Goal: Information Seeking & Learning: Find specific fact

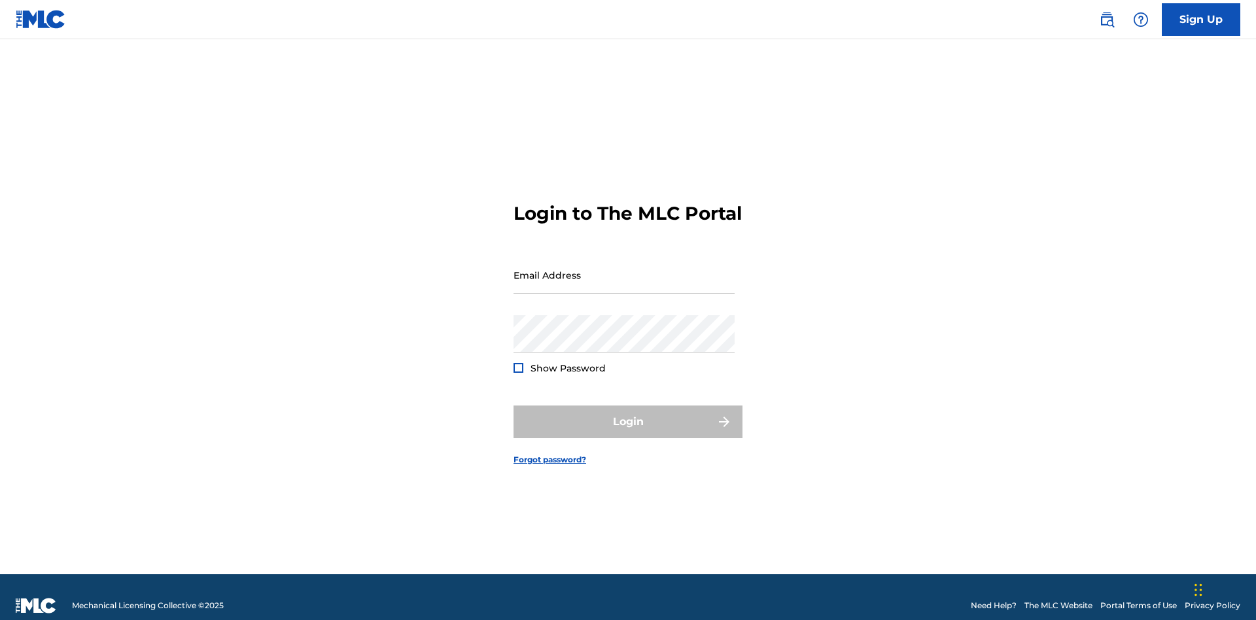
scroll to position [17, 0]
click at [624, 269] on input "Email Address" at bounding box center [623, 274] width 221 height 37
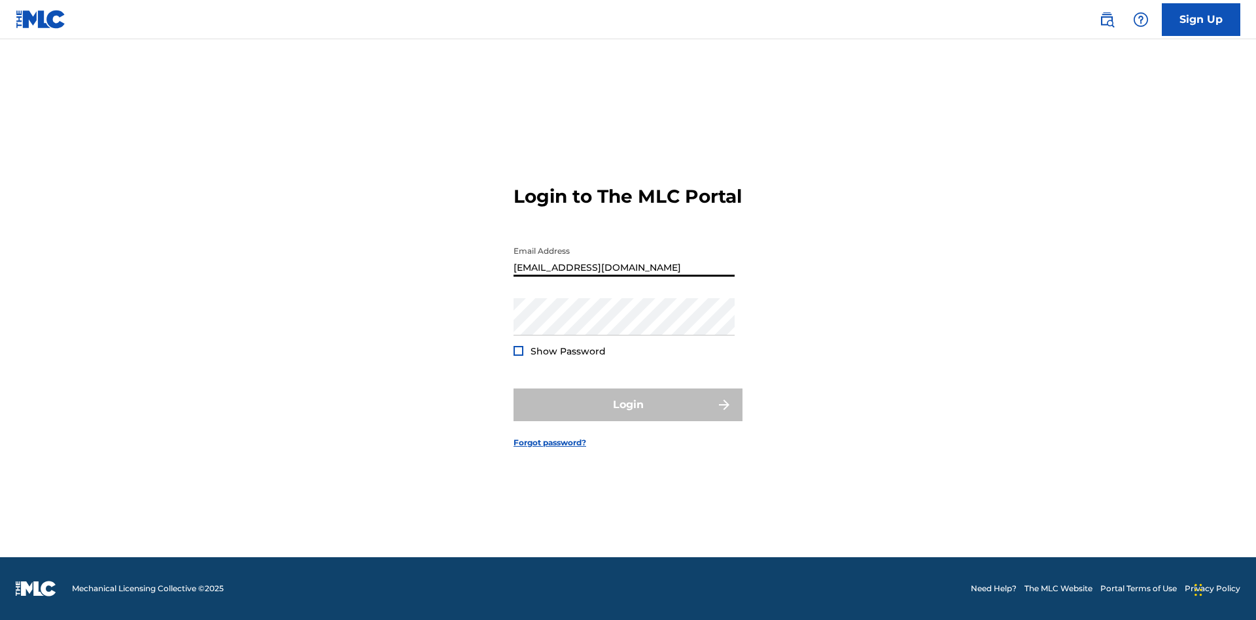
type input "240b4aa9-f93a-4811-b82d-48bb69760ffa@mailslurp.com"
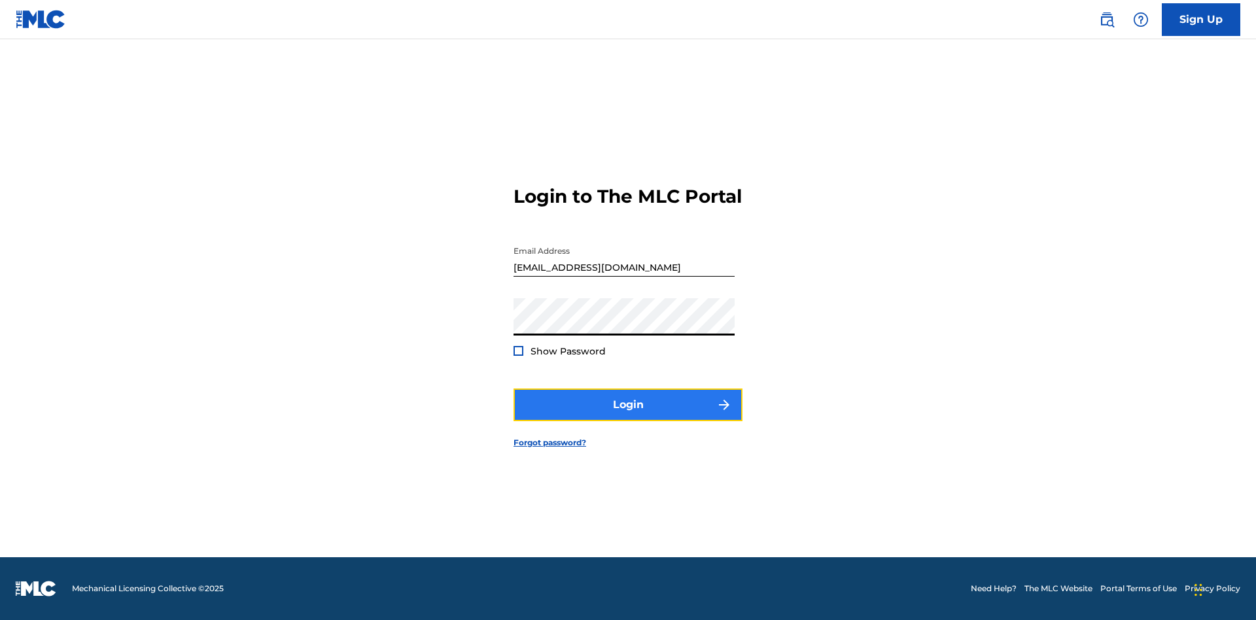
click at [628, 416] on button "Login" at bounding box center [627, 404] width 229 height 33
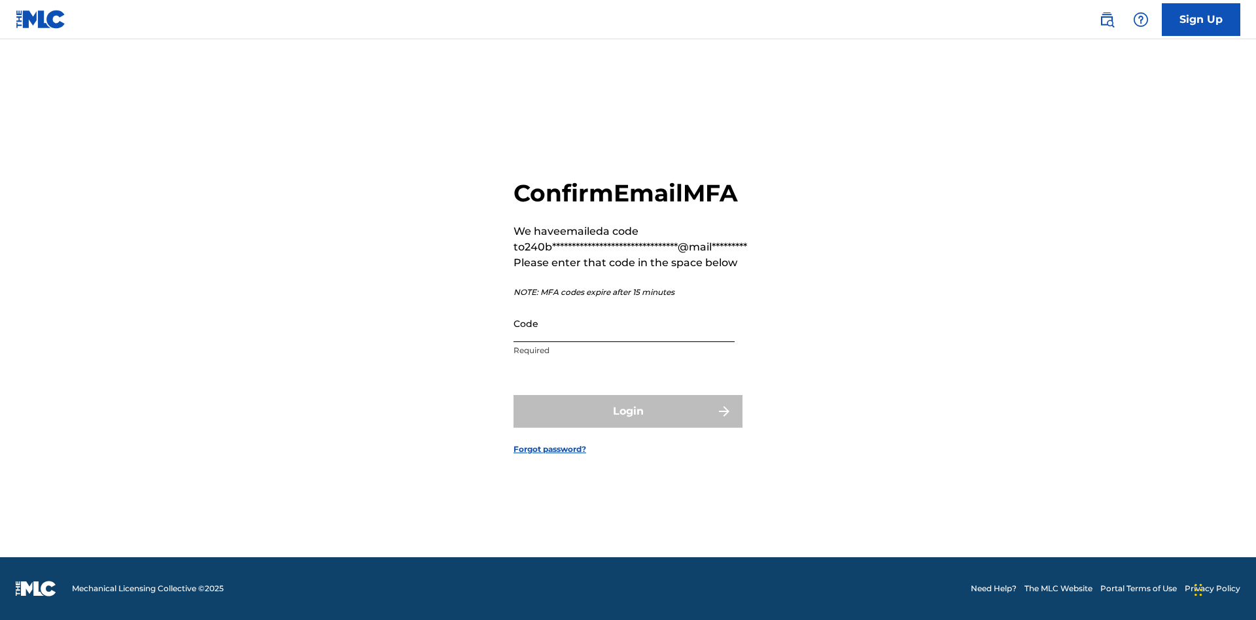
click at [624, 323] on input "Code" at bounding box center [623, 323] width 221 height 37
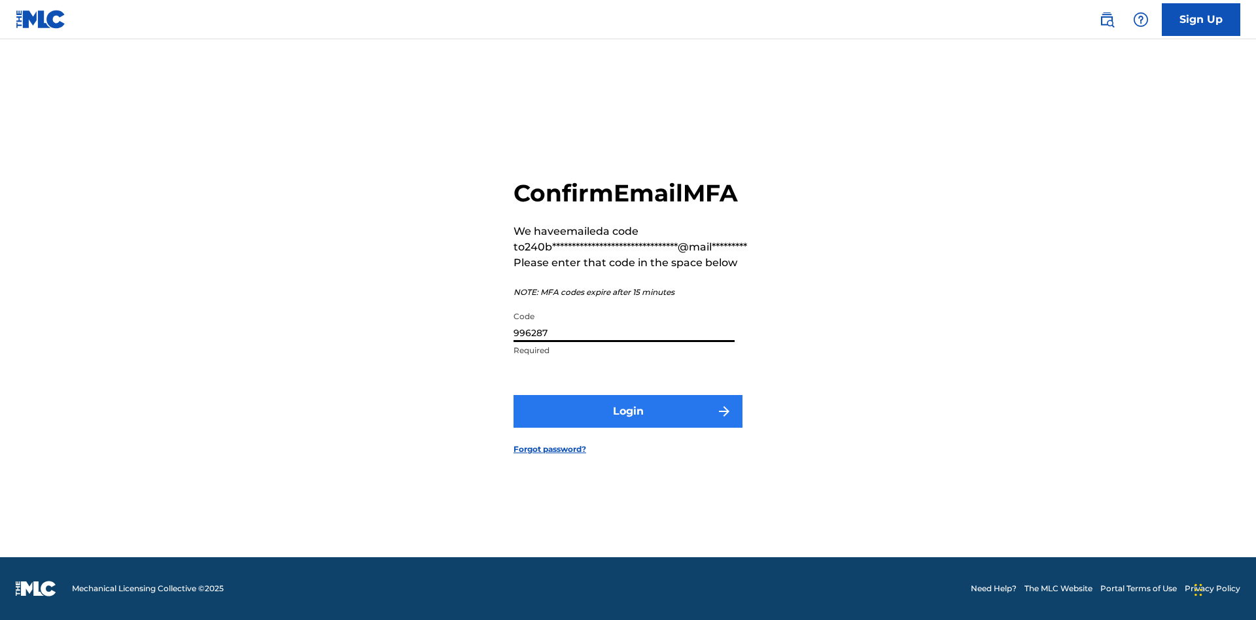
type input "996287"
click at [628, 411] on button "Login" at bounding box center [627, 411] width 229 height 33
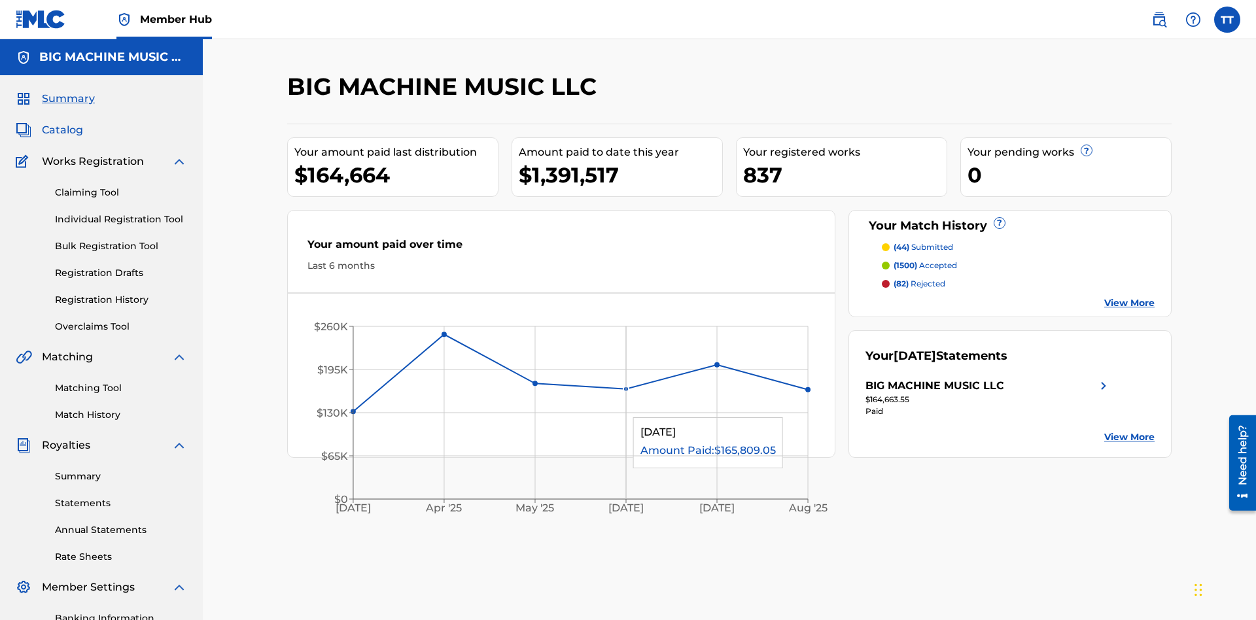
click at [62, 122] on span "Catalog" at bounding box center [62, 130] width 41 height 16
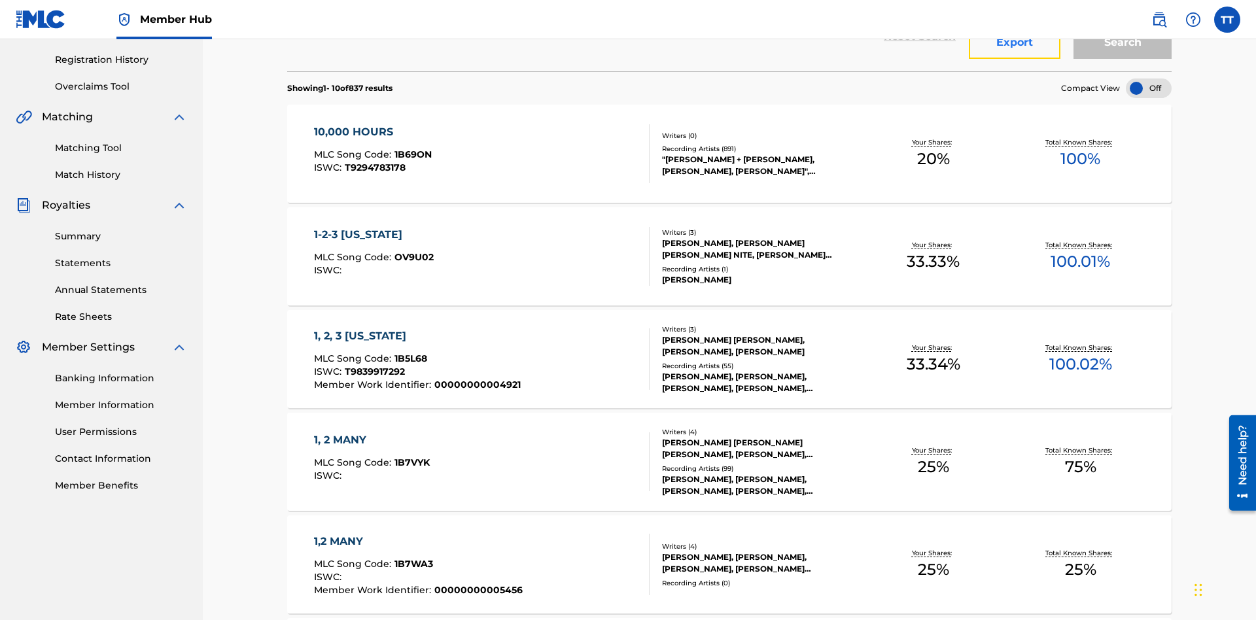
click at [1014, 59] on button "Export" at bounding box center [1015, 42] width 92 height 33
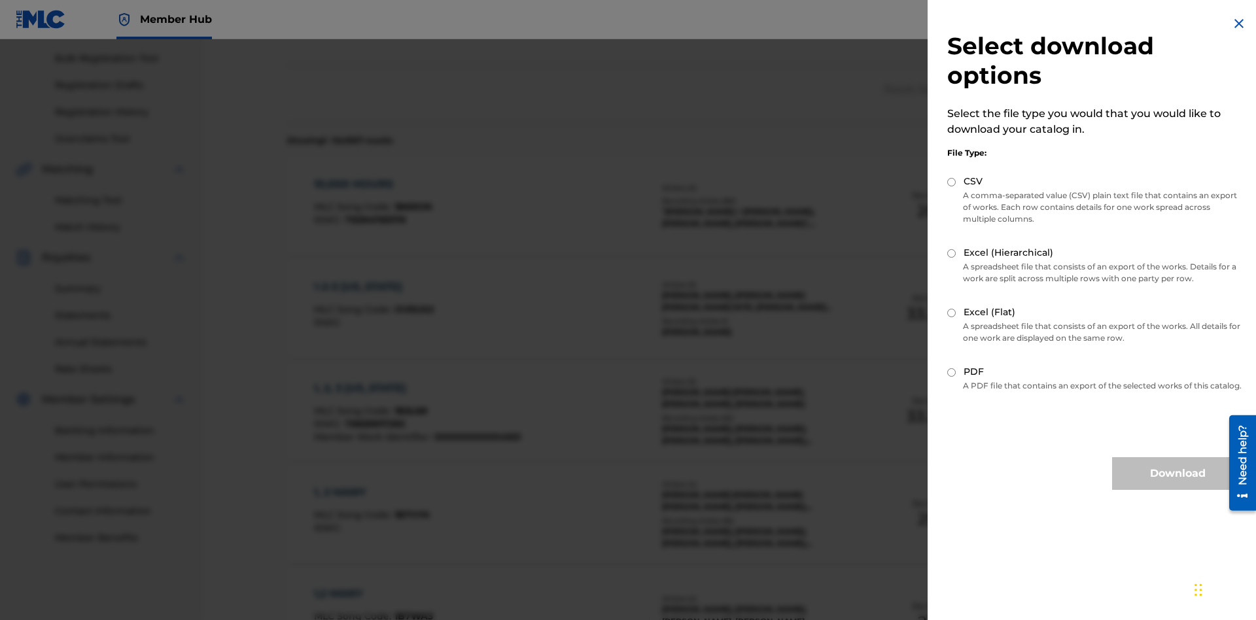
click at [952, 182] on input "CSV" at bounding box center [951, 182] width 9 height 9
radio input "true"
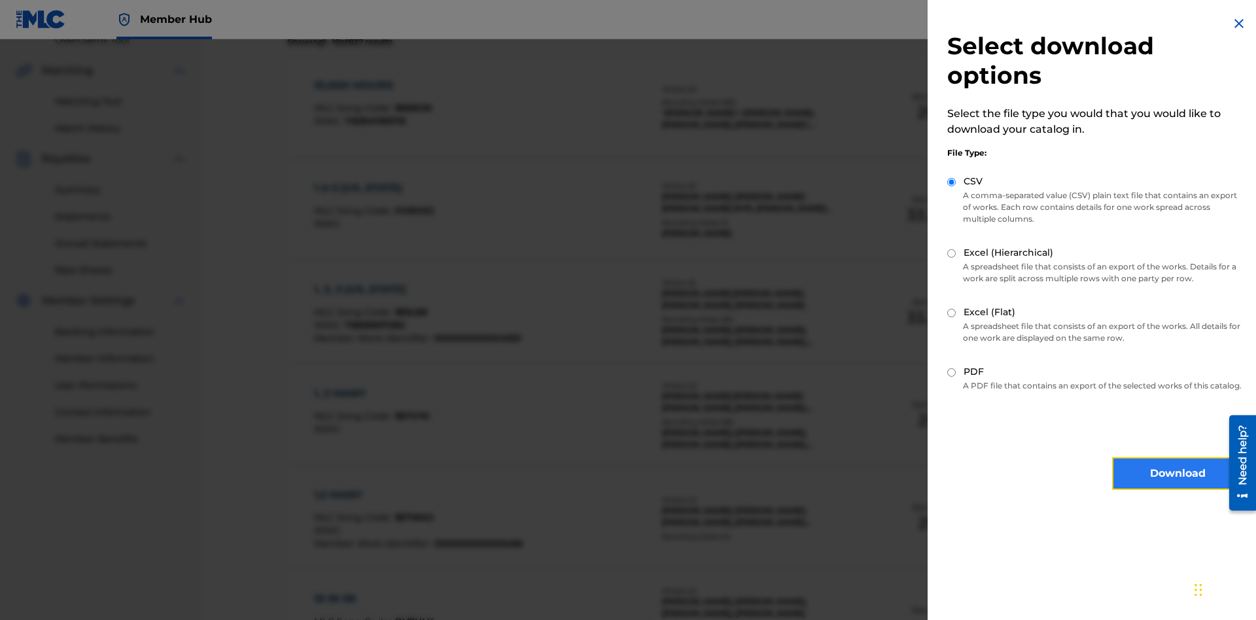
click at [1177, 485] on button "Download" at bounding box center [1177, 473] width 131 height 33
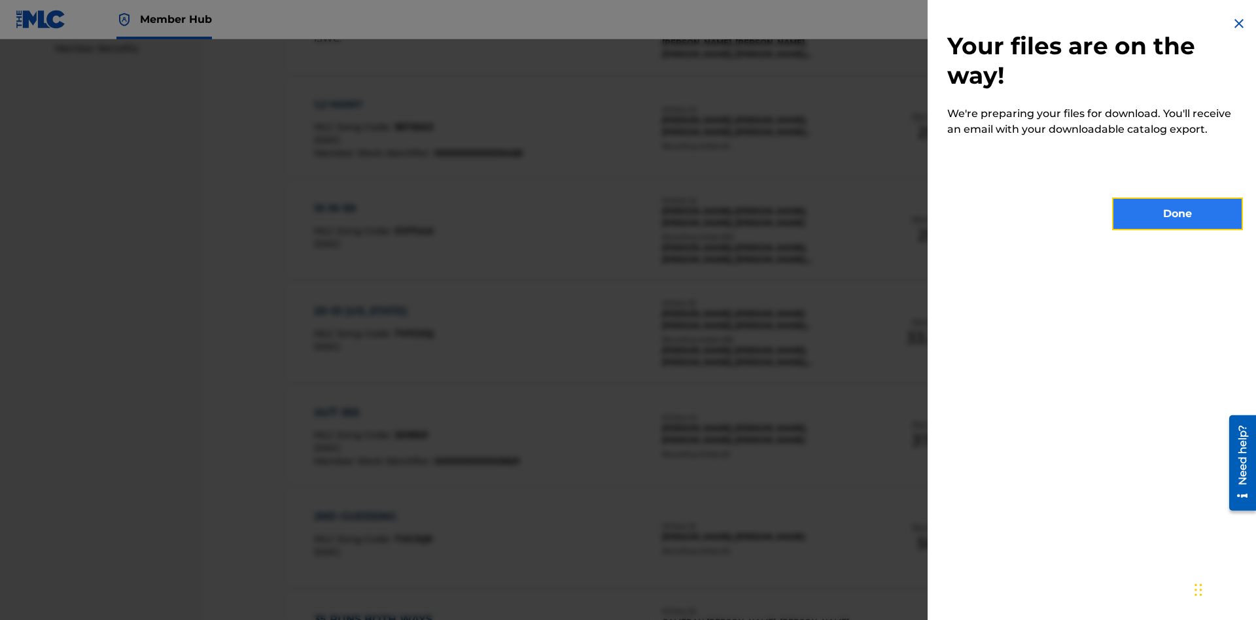
click at [1177, 214] on button "Done" at bounding box center [1177, 214] width 131 height 33
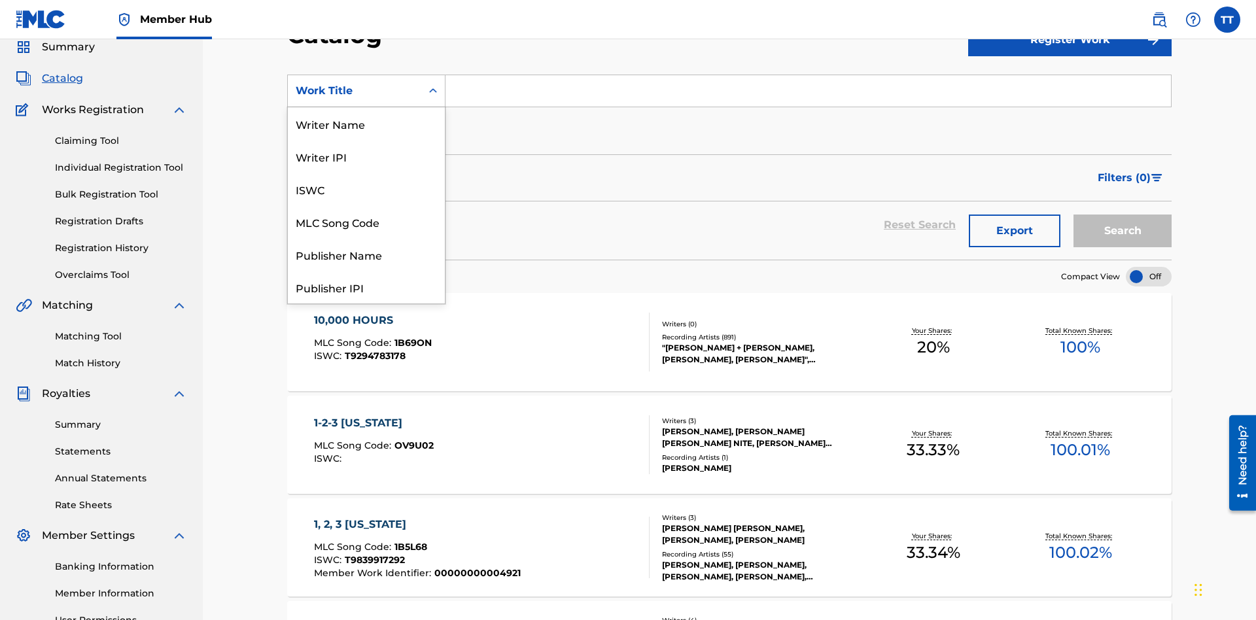
scroll to position [196, 0]
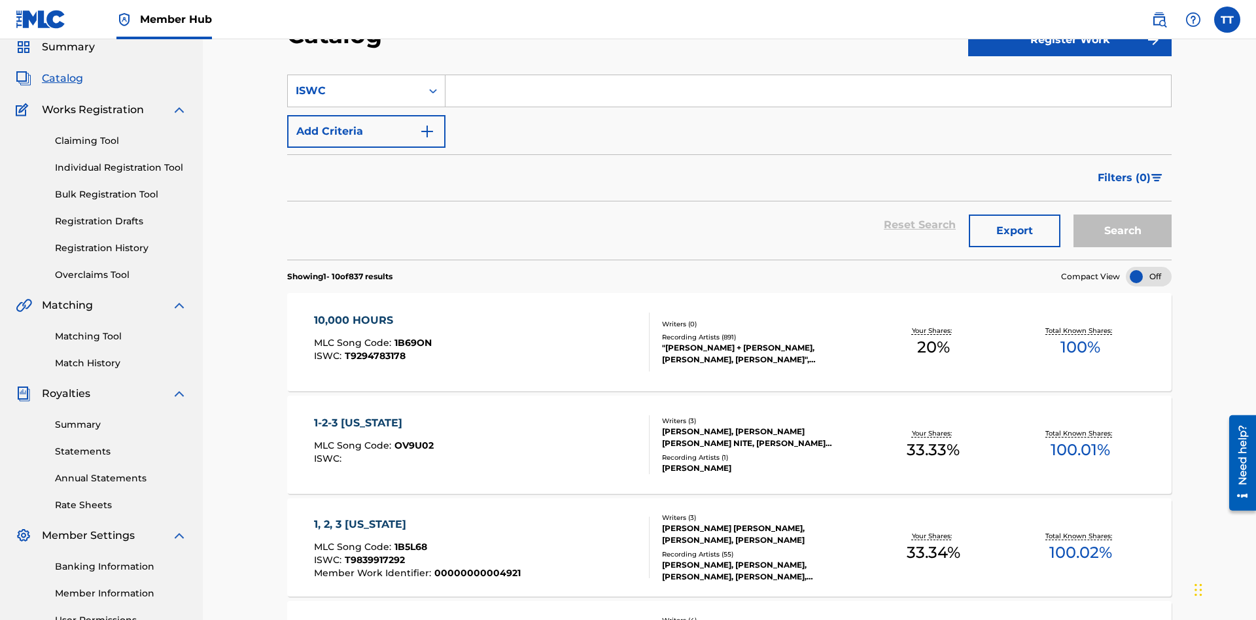
scroll to position [0, 0]
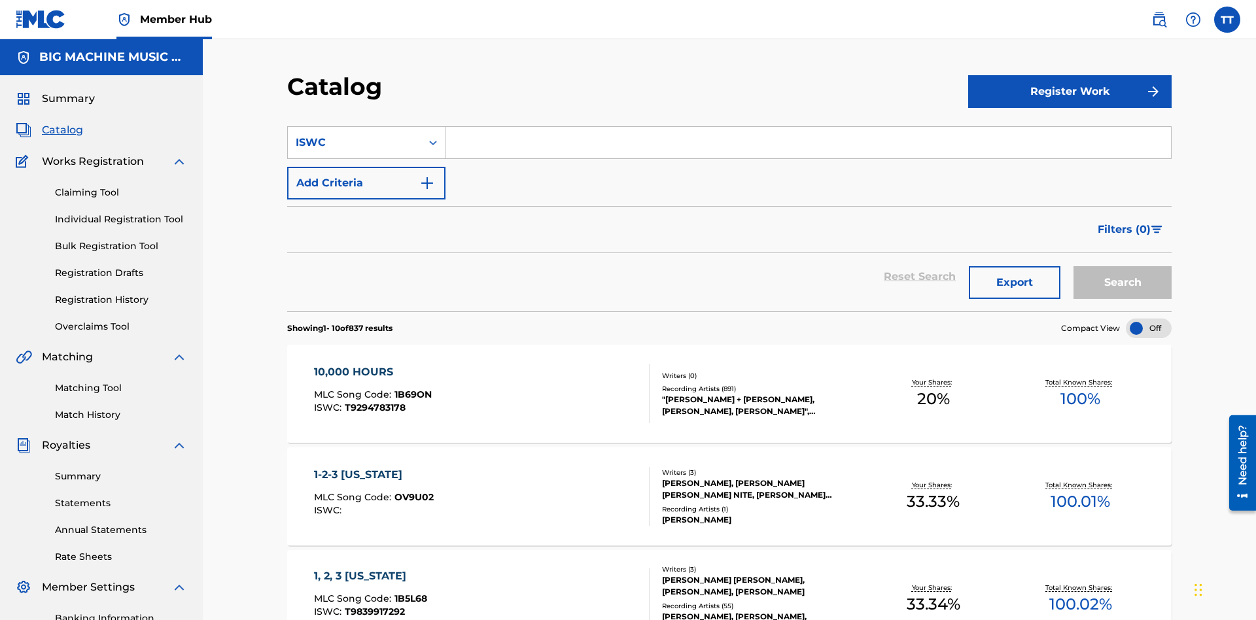
click at [808, 127] on input "Search Form" at bounding box center [807, 142] width 725 height 31
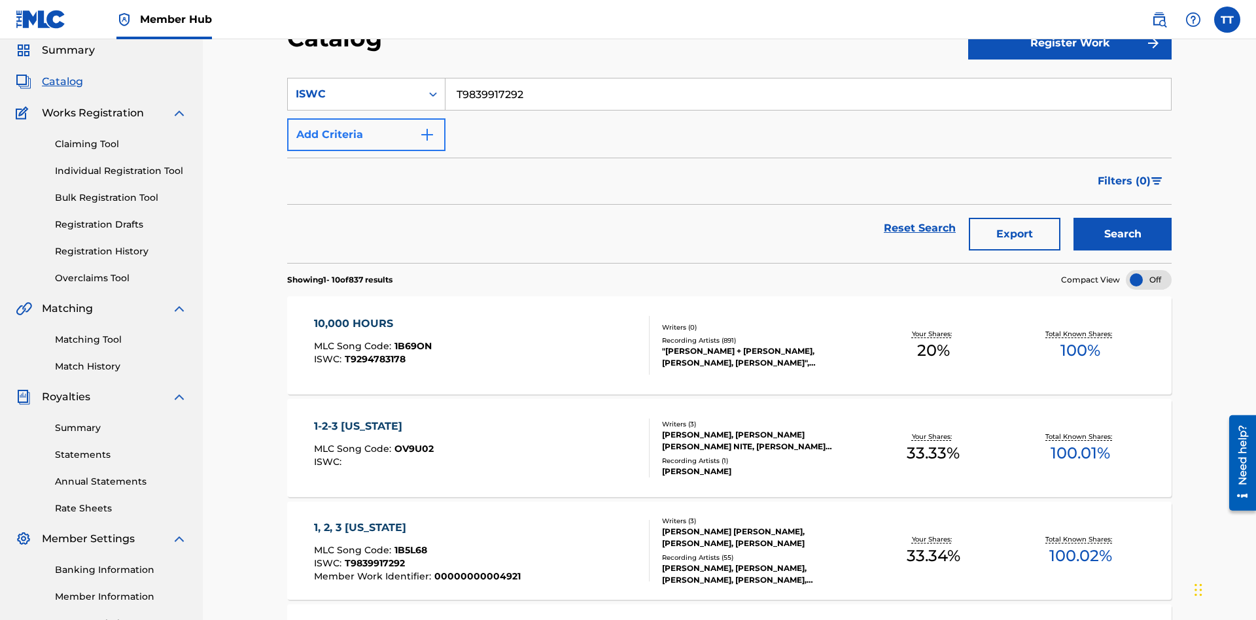
type input "T9839917292"
click at [366, 118] on button "Add Criteria" at bounding box center [366, 134] width 158 height 33
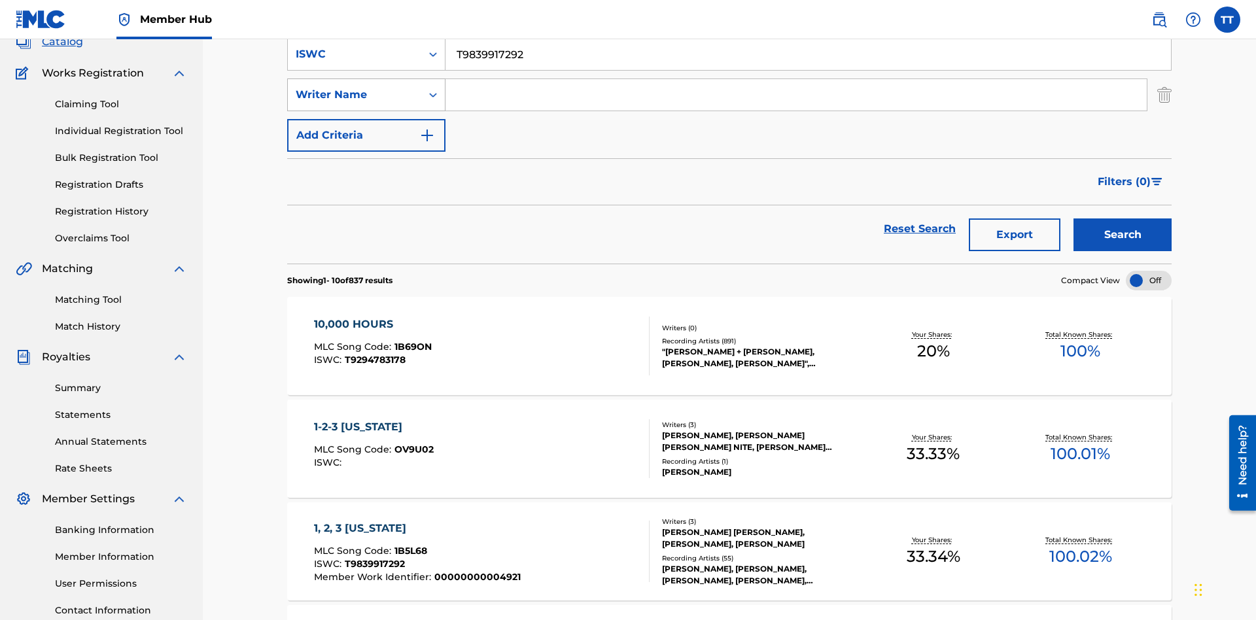
click at [354, 91] on div "Writer Name" at bounding box center [355, 95] width 118 height 16
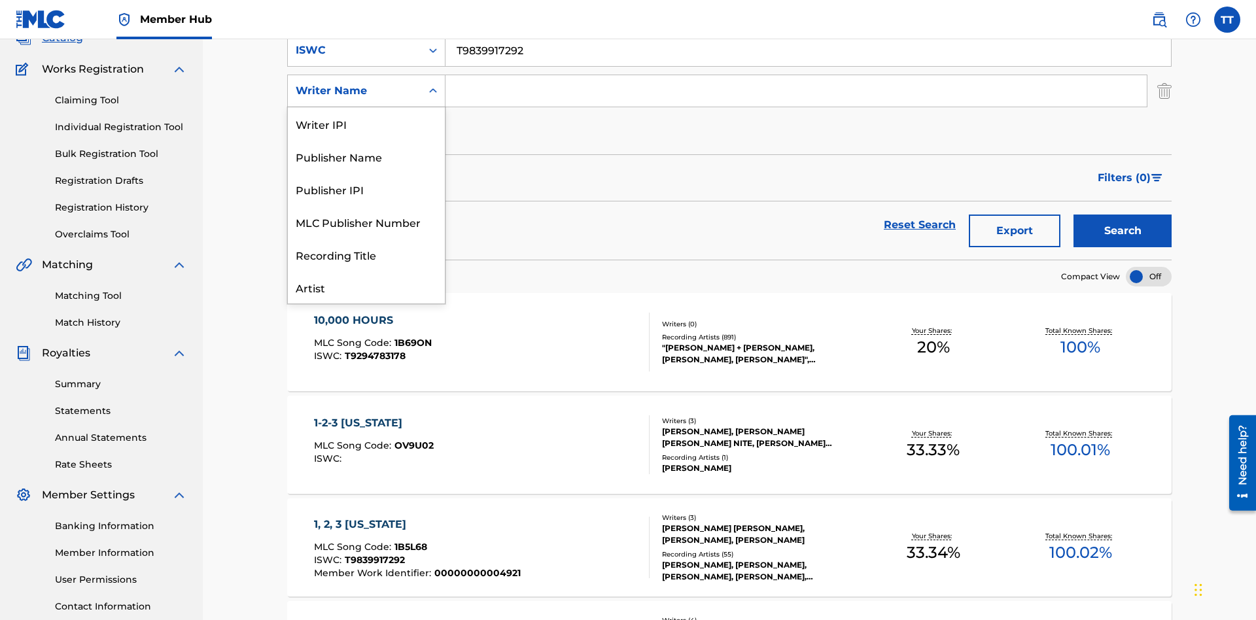
scroll to position [65, 0]
click at [366, 107] on div "Publisher Name" at bounding box center [366, 91] width 157 height 33
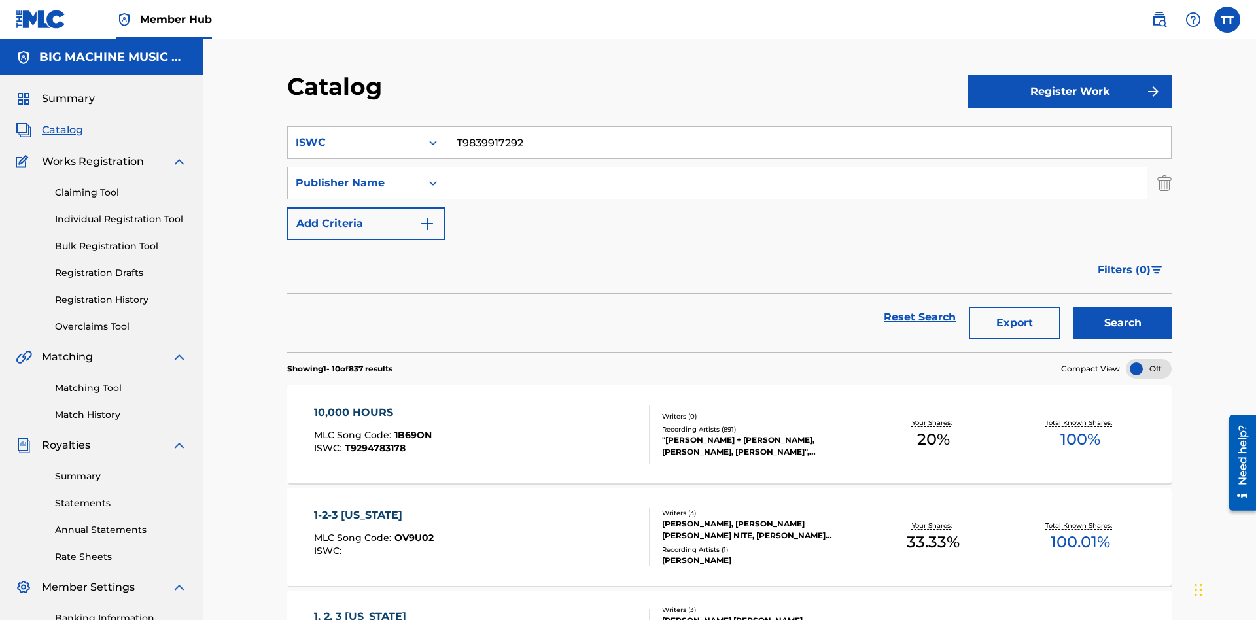
click at [796, 167] on input "Search Form" at bounding box center [795, 182] width 701 height 31
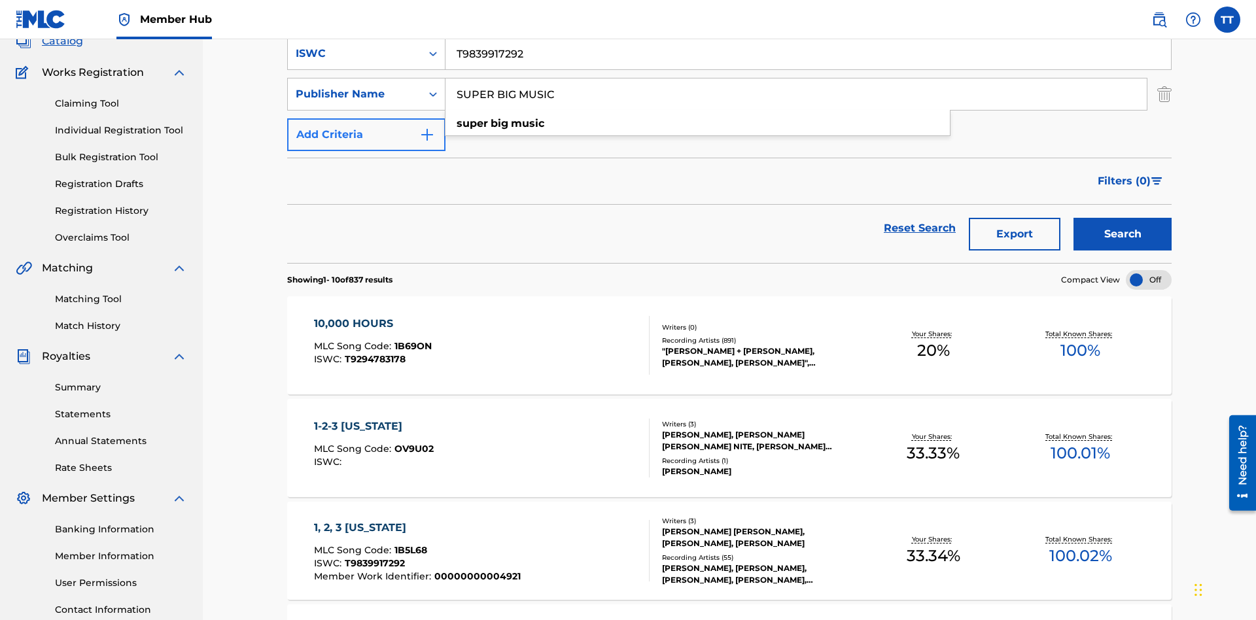
type input "SUPER BIG MUSIC"
click at [366, 118] on button "Add Criteria" at bounding box center [366, 134] width 158 height 33
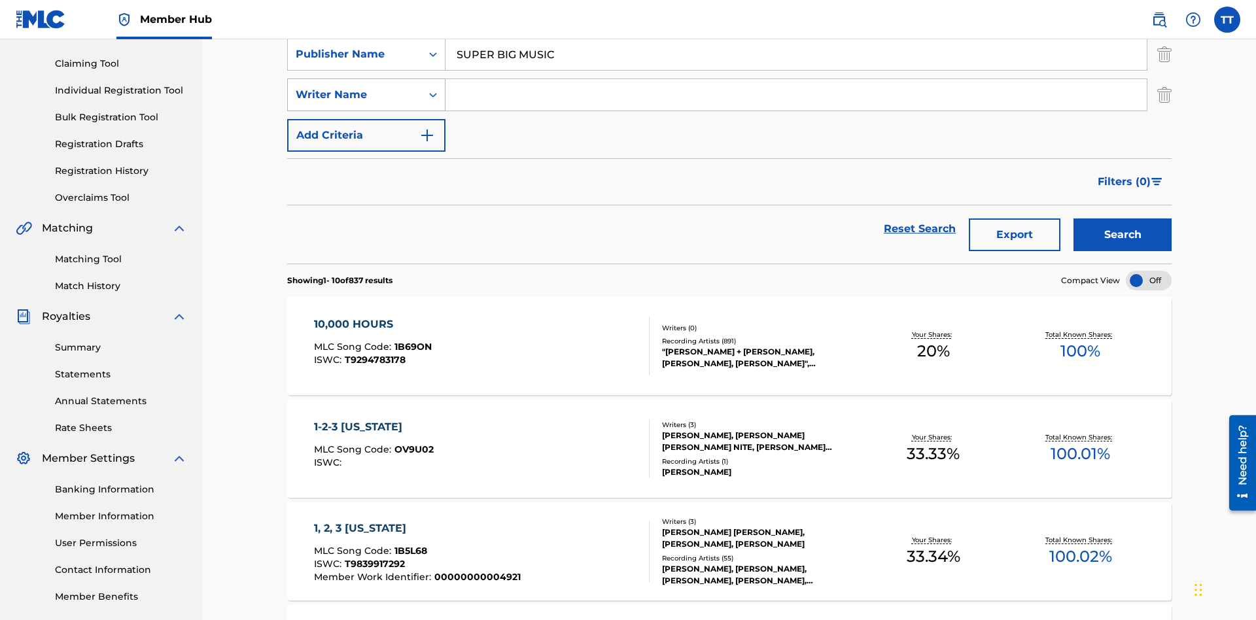
click at [354, 91] on div "Writer Name" at bounding box center [355, 95] width 118 height 16
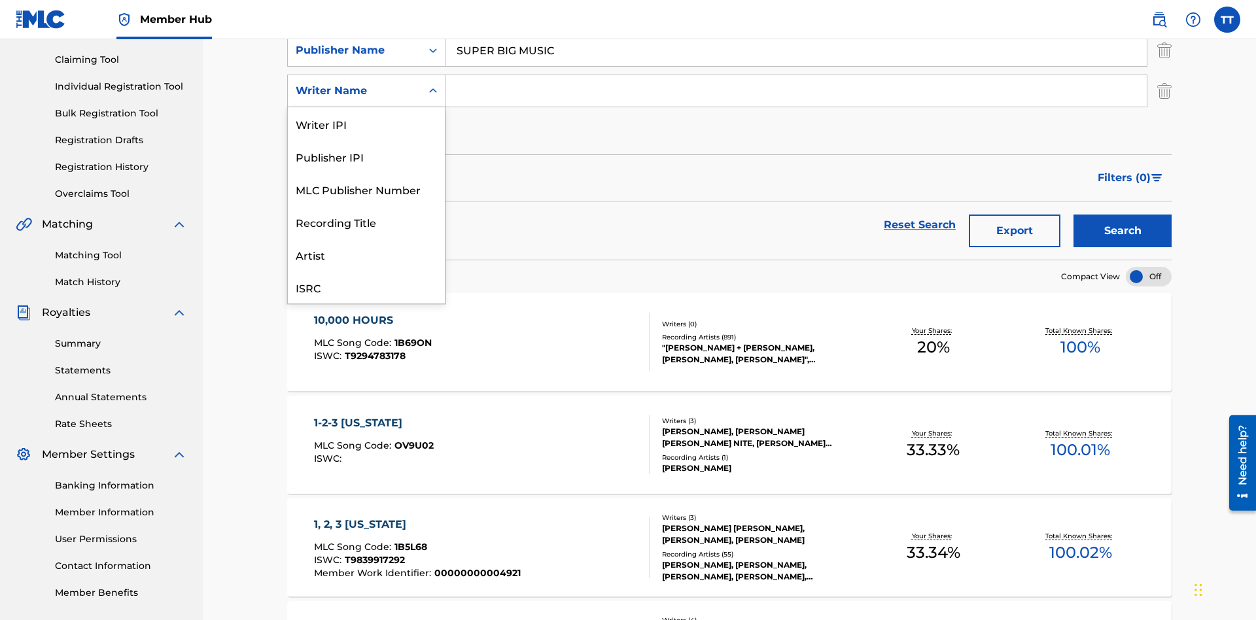
scroll to position [33, 0]
click at [366, 156] on div "MLC Publisher Number" at bounding box center [366, 156] width 157 height 33
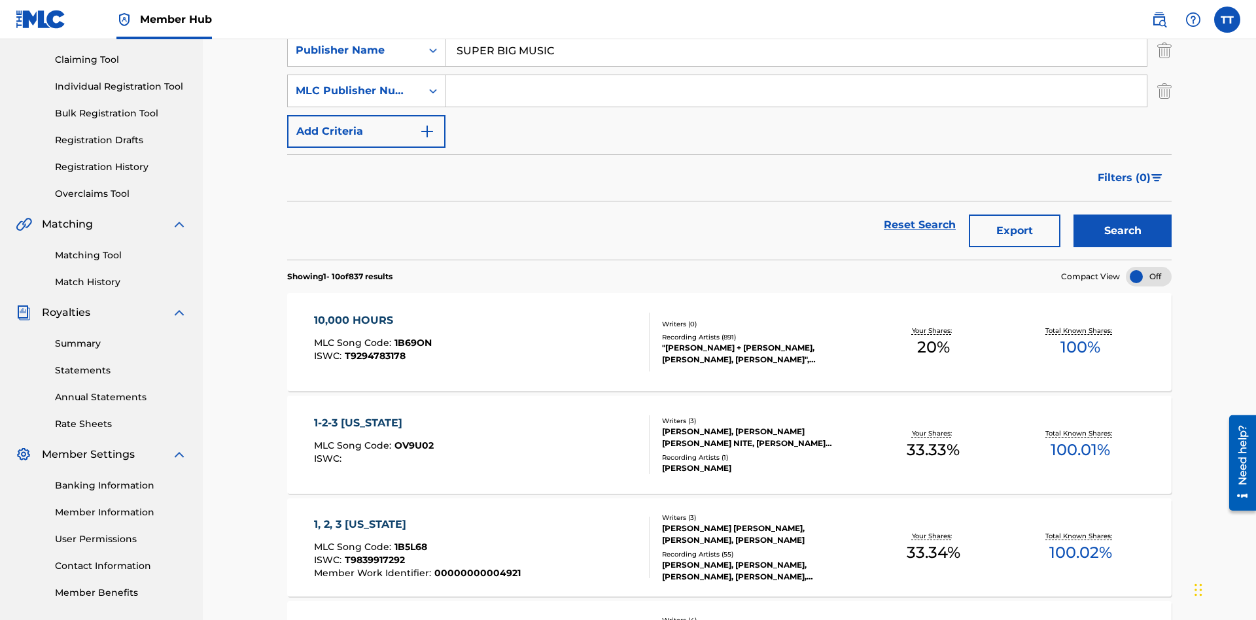
click at [796, 94] on input "Search Form" at bounding box center [795, 90] width 701 height 31
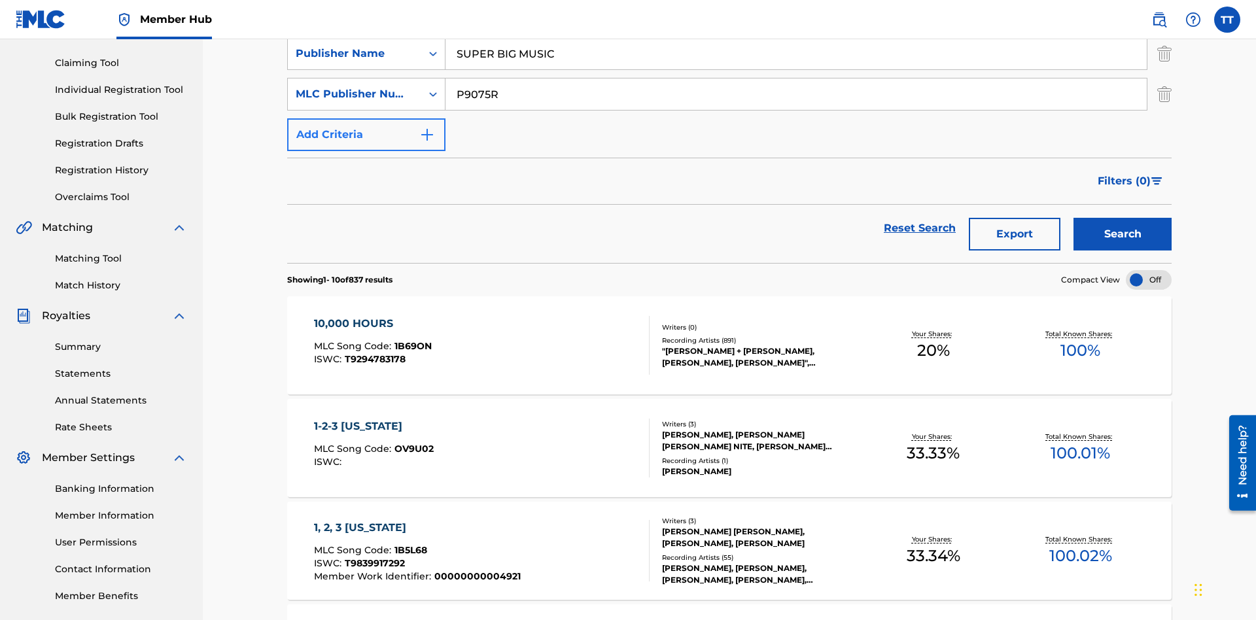
type input "P9075R"
click at [366, 118] on button "Add Criteria" at bounding box center [366, 134] width 158 height 33
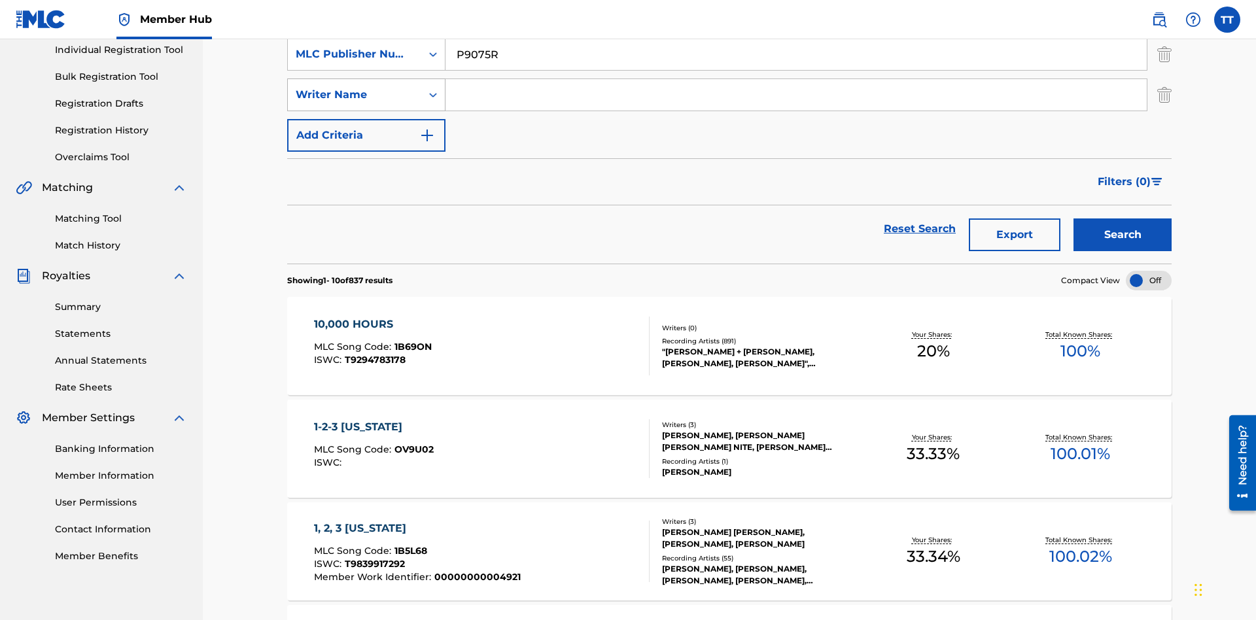
click at [354, 91] on div "Writer Name" at bounding box center [355, 95] width 118 height 16
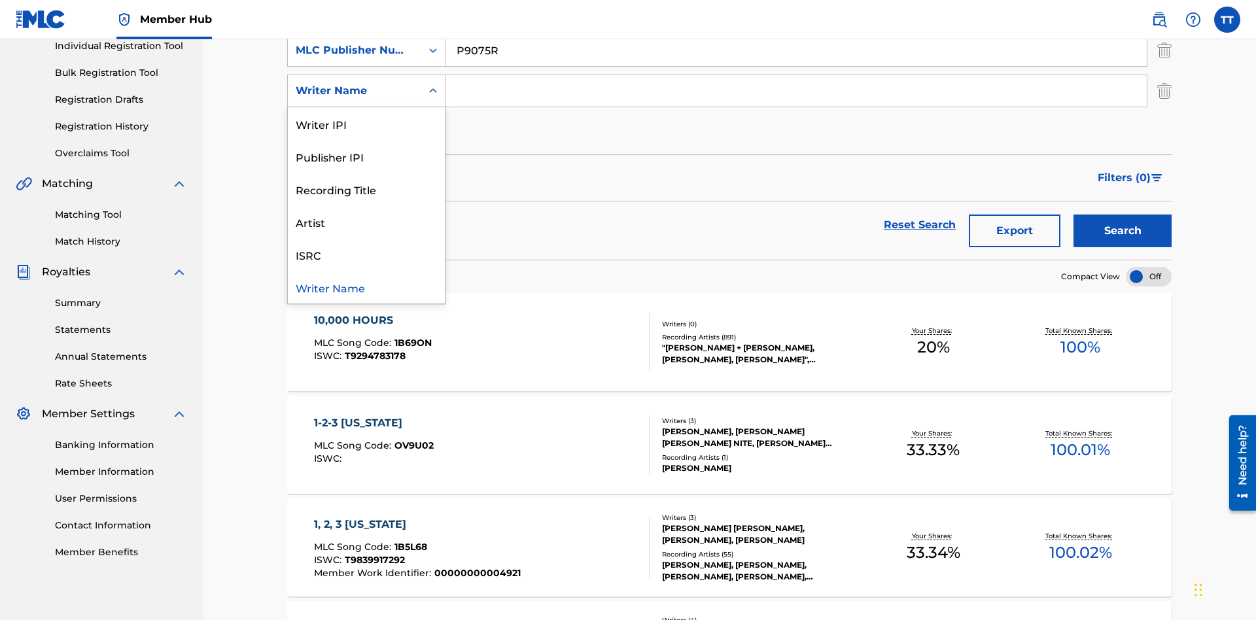
click at [366, 287] on div "Writer Name" at bounding box center [366, 287] width 157 height 33
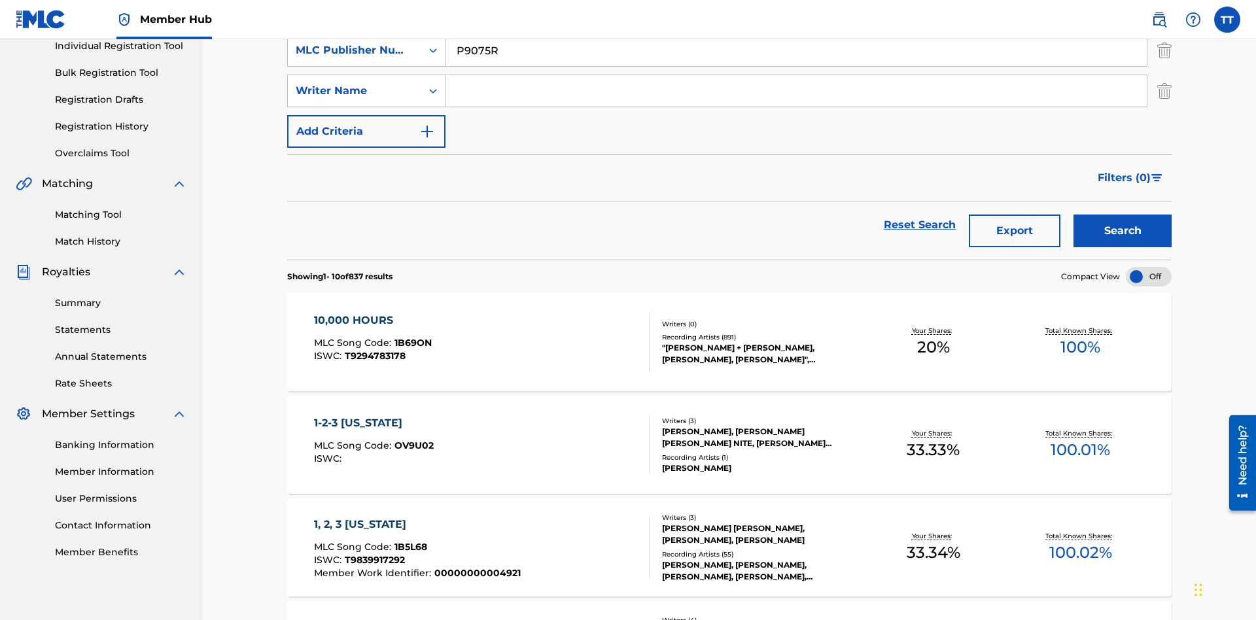
click at [796, 94] on input "Search Form" at bounding box center [795, 90] width 701 height 31
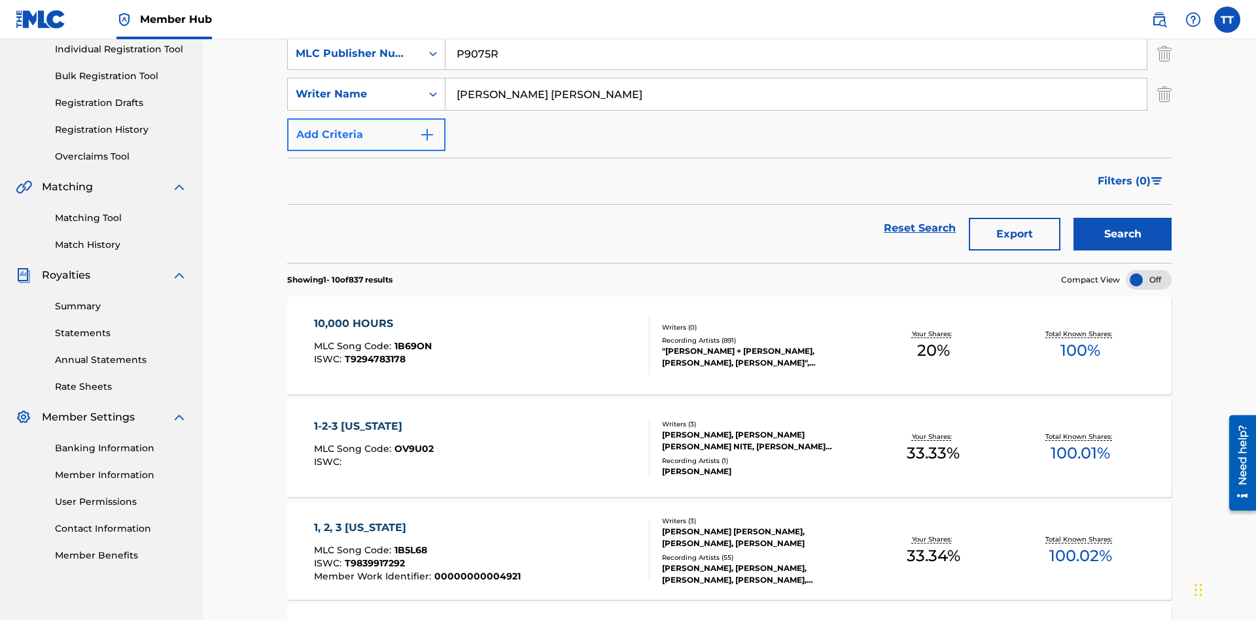
type input "JUSTIN ALLEN EBACH"
click at [366, 118] on button "Add Criteria" at bounding box center [366, 134] width 158 height 33
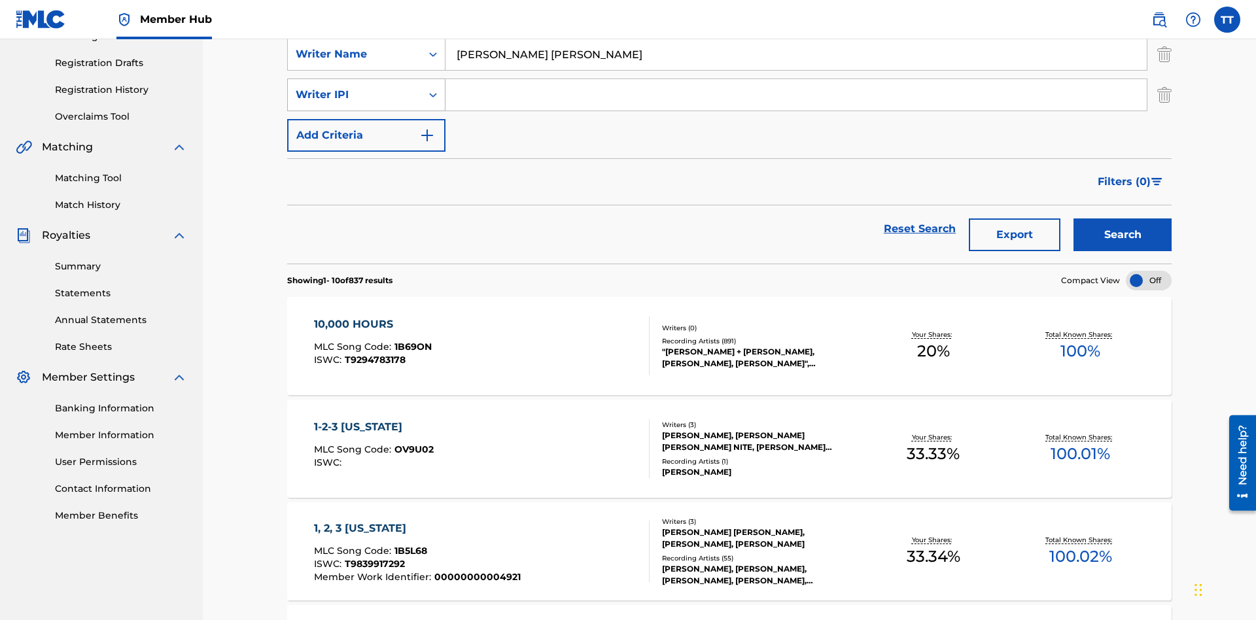
click at [354, 91] on div "Writer IPI" at bounding box center [355, 95] width 118 height 16
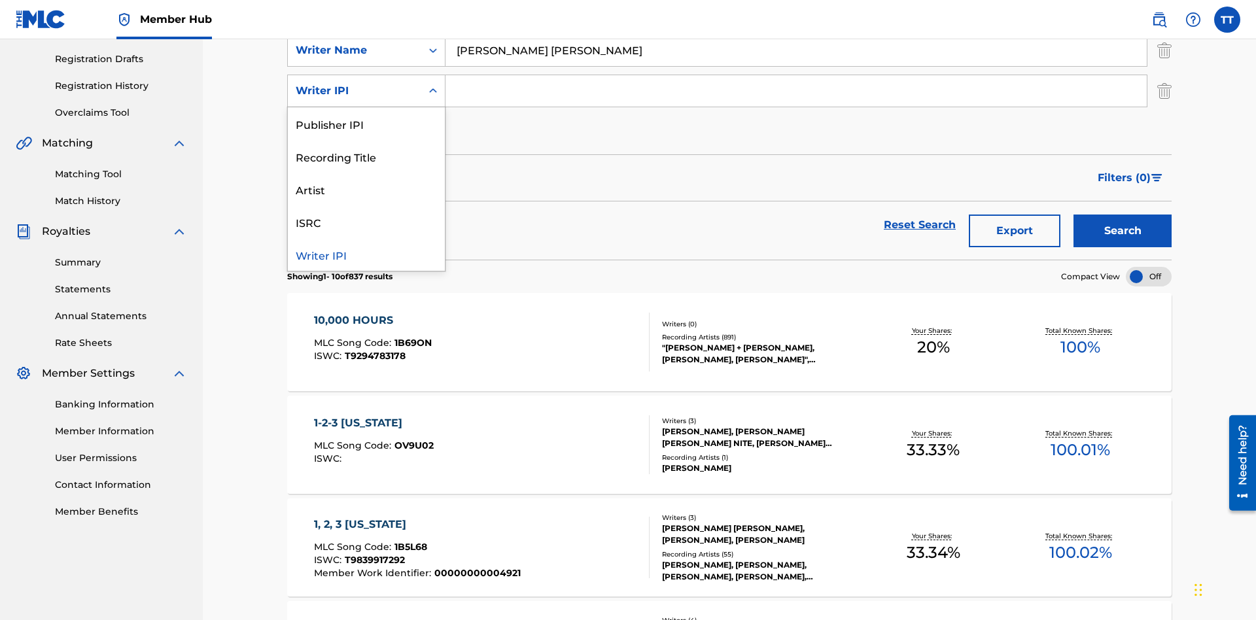
click at [366, 254] on div "Writer IPI" at bounding box center [366, 254] width 157 height 33
click at [796, 94] on input "Search Form" at bounding box center [795, 90] width 701 height 31
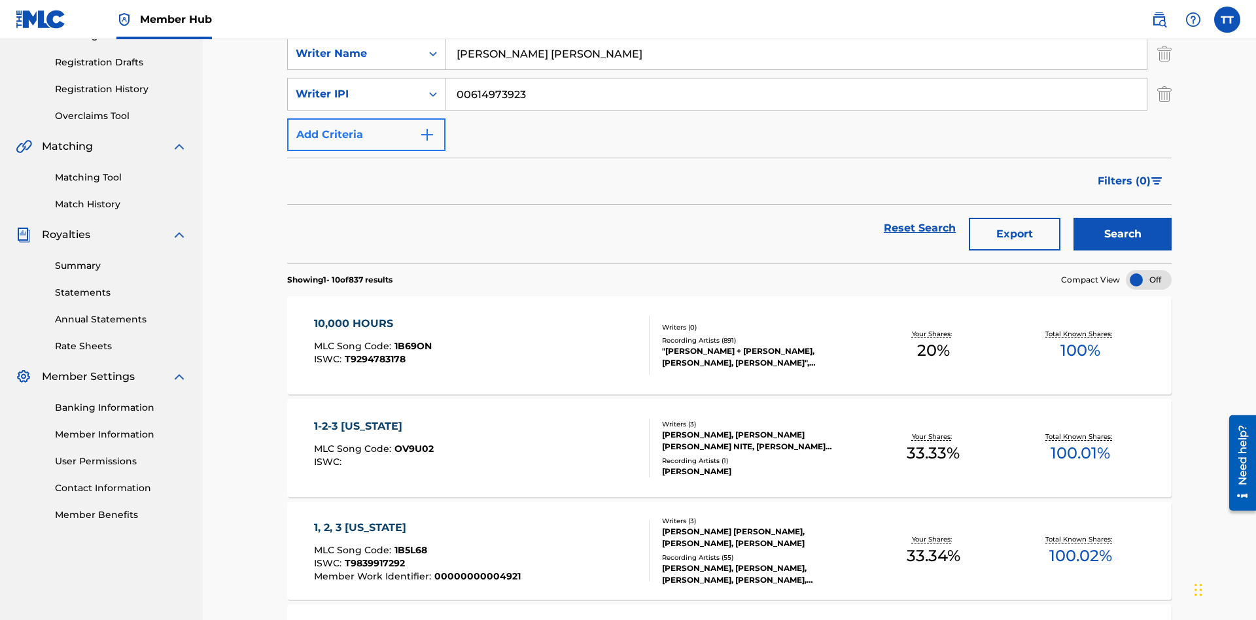
type input "00614973923"
click at [366, 118] on button "Add Criteria" at bounding box center [366, 134] width 158 height 33
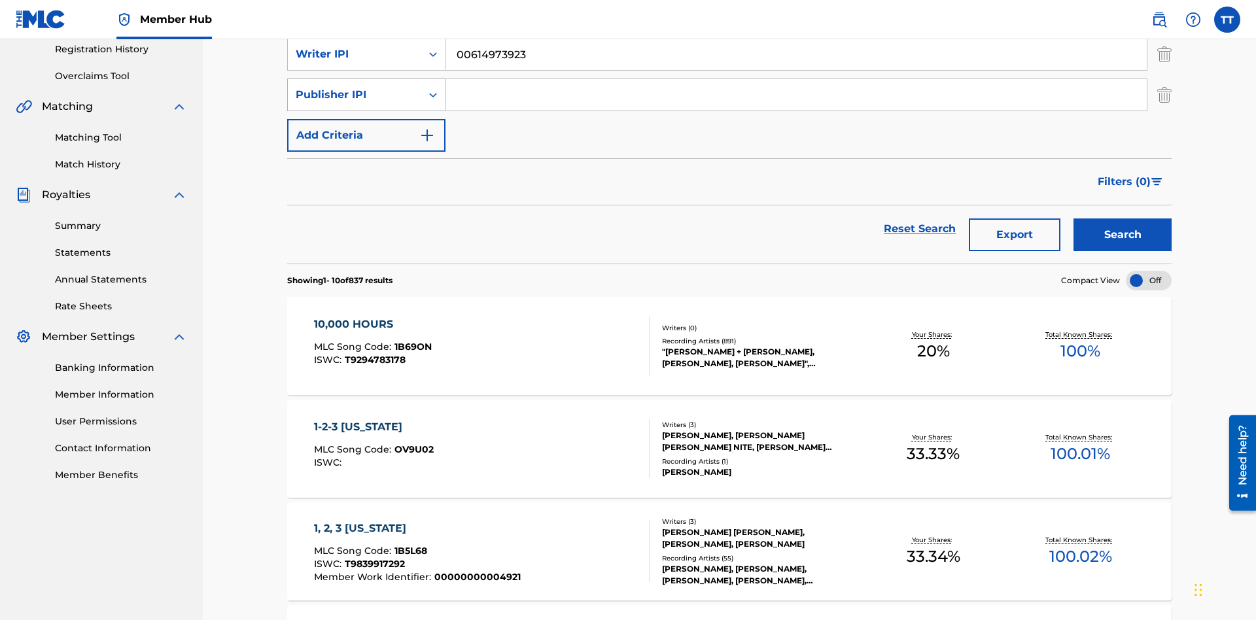
click at [354, 91] on div "Publisher IPI" at bounding box center [355, 95] width 118 height 16
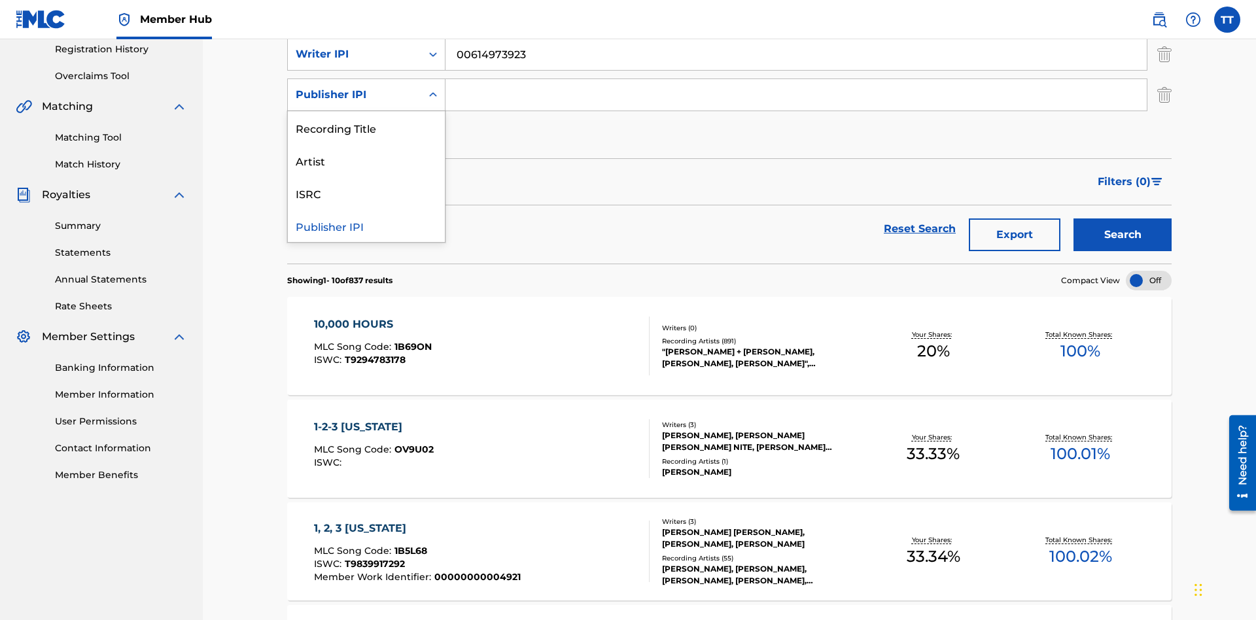
scroll to position [254, 0]
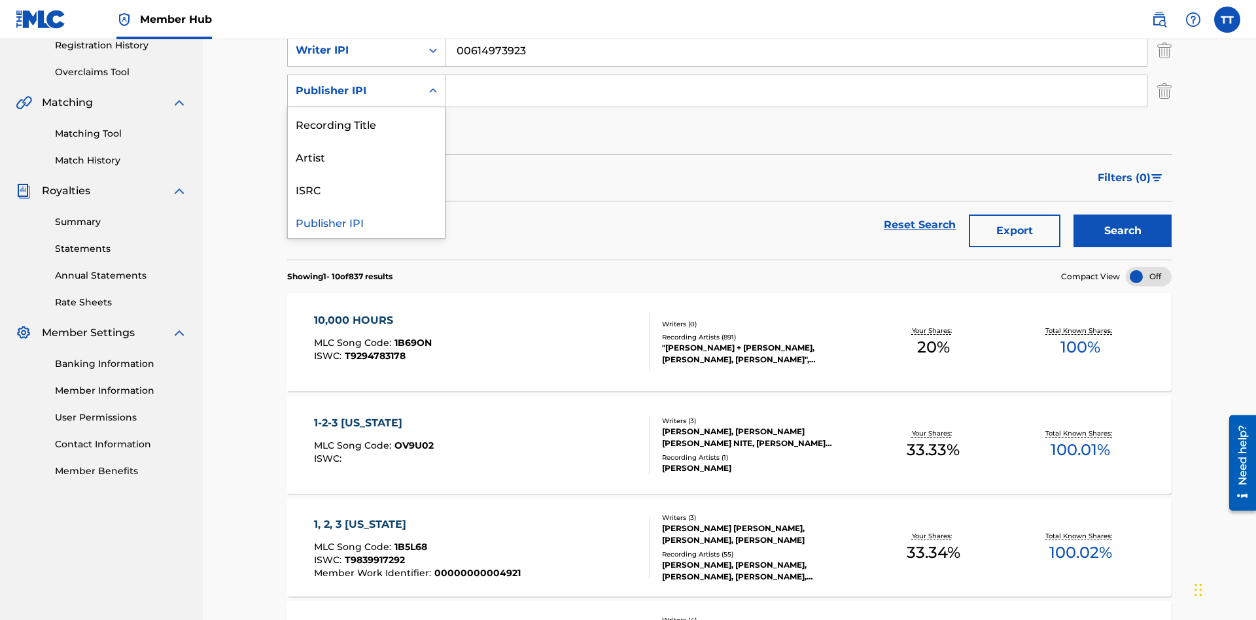
click at [366, 222] on div "Publisher IPI" at bounding box center [366, 221] width 157 height 33
click at [796, 94] on input "Search Form" at bounding box center [795, 90] width 701 height 31
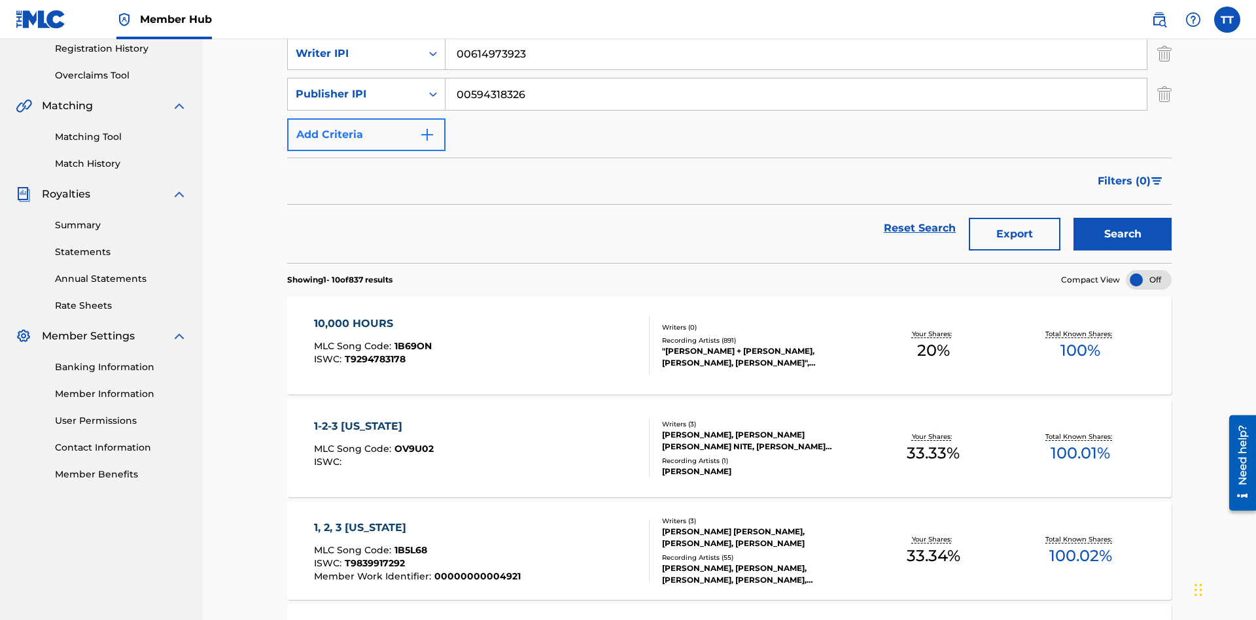
type input "00594318326"
click at [366, 118] on button "Add Criteria" at bounding box center [366, 134] width 158 height 33
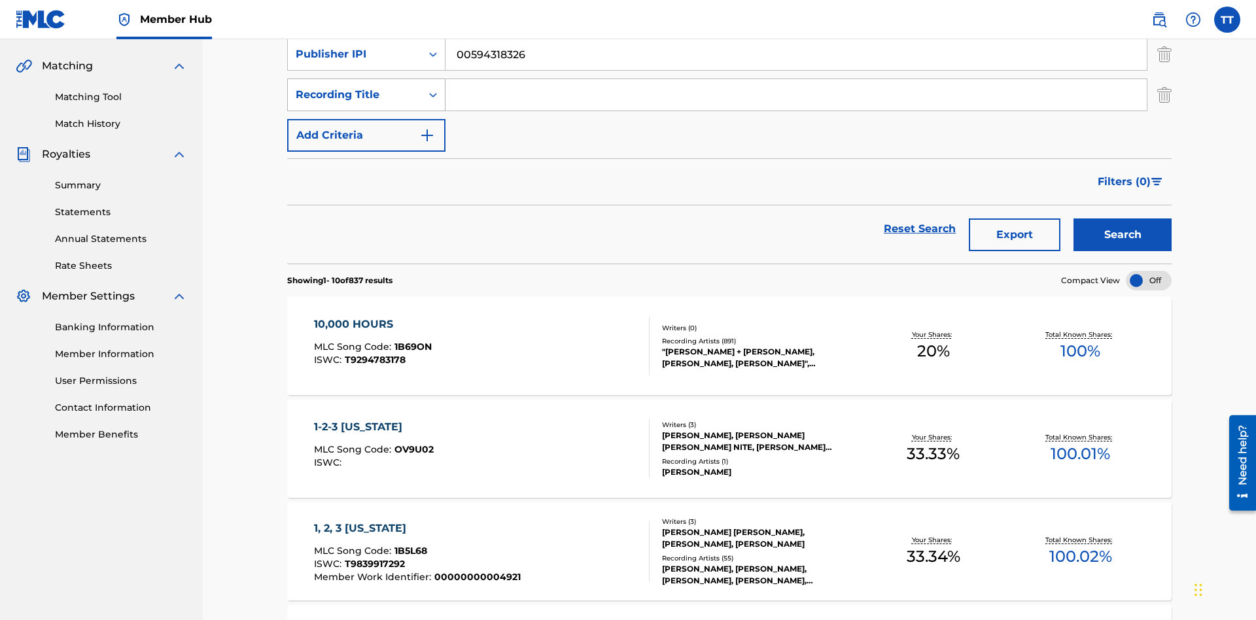
click at [354, 91] on div "Recording Title" at bounding box center [355, 95] width 118 height 16
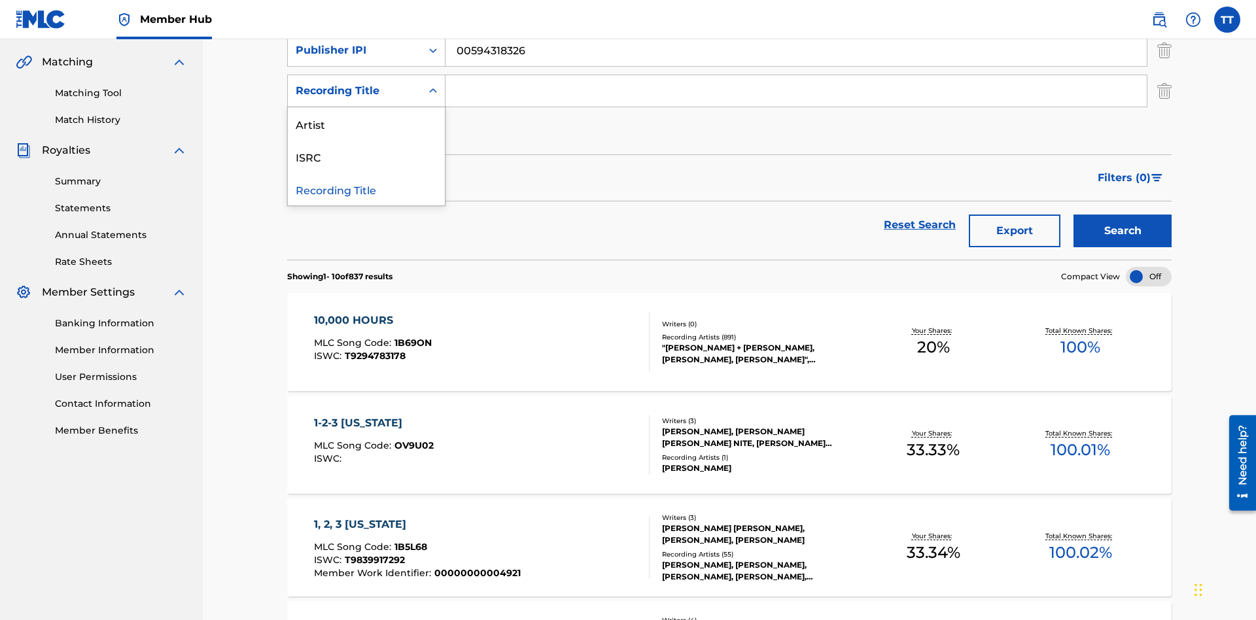
click at [366, 124] on div "Artist" at bounding box center [366, 123] width 157 height 33
click at [796, 94] on input "Search Form" at bounding box center [795, 90] width 701 height 31
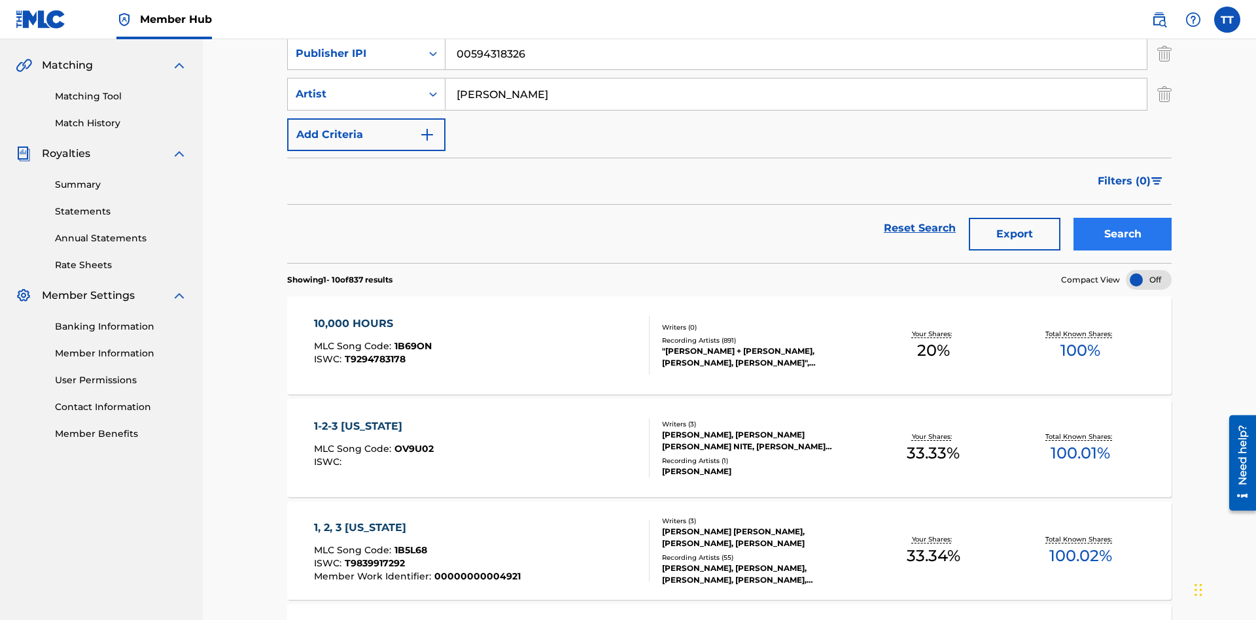
type input "BRETT YOUNG"
click at [1122, 218] on button "Search" at bounding box center [1122, 234] width 98 height 33
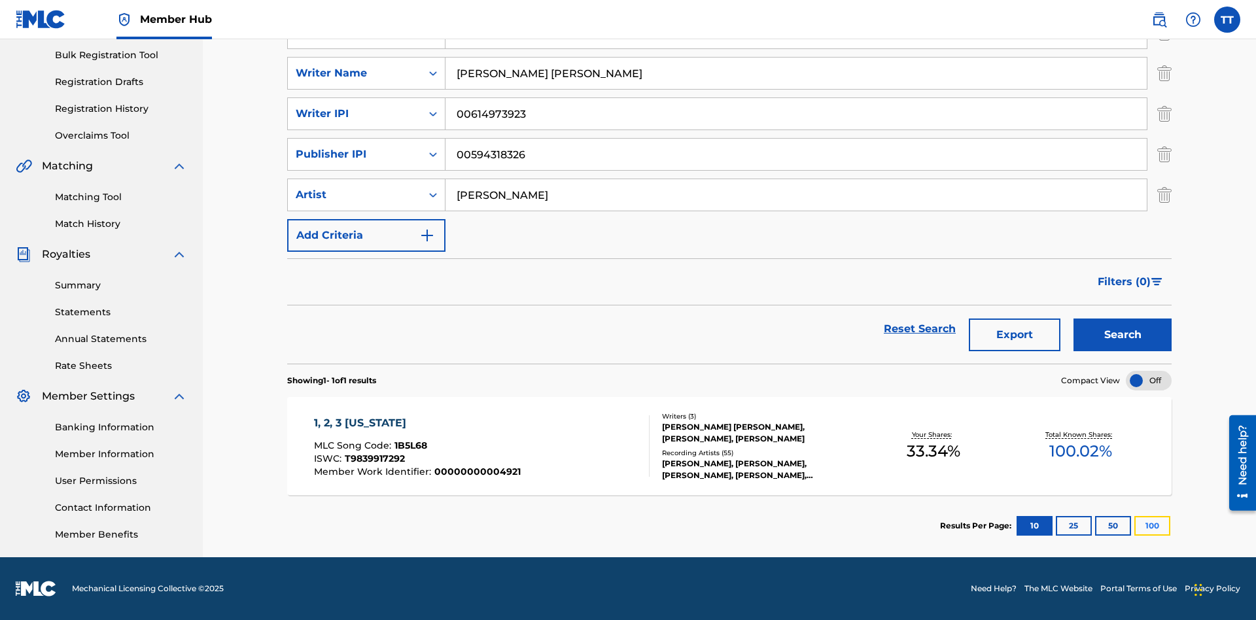
click at [1134, 526] on button "100" at bounding box center [1152, 526] width 36 height 20
click at [409, 445] on span "1B5L68" at bounding box center [410, 446] width 33 height 12
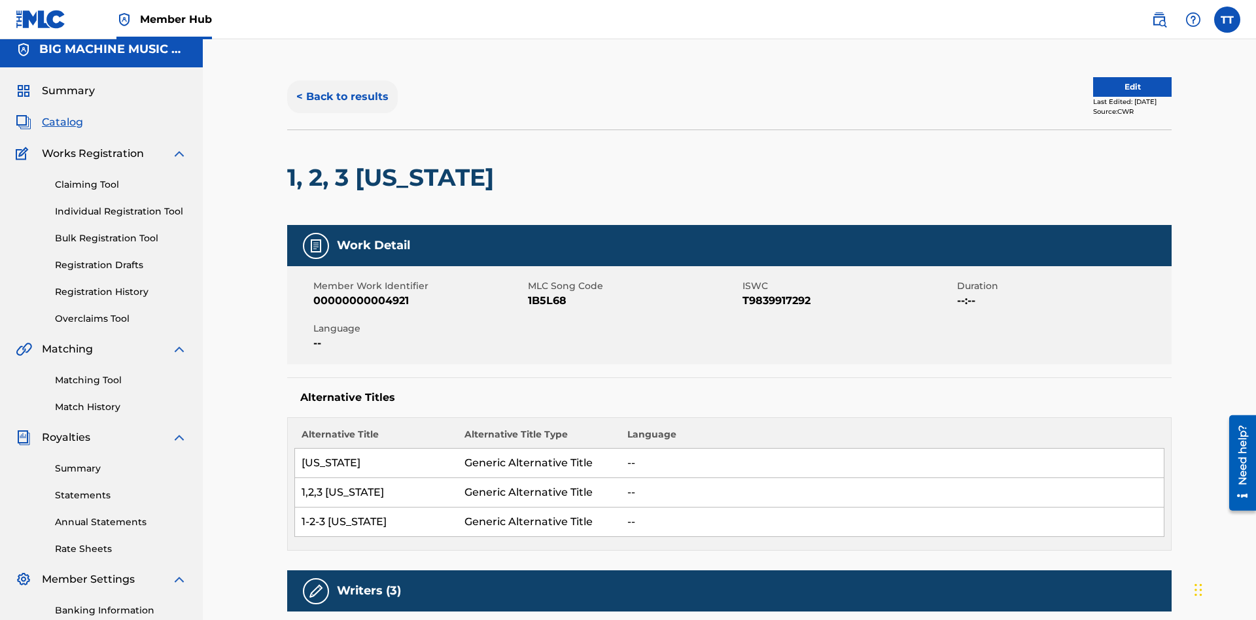
click at [341, 95] on button "< Back to results" at bounding box center [342, 96] width 111 height 33
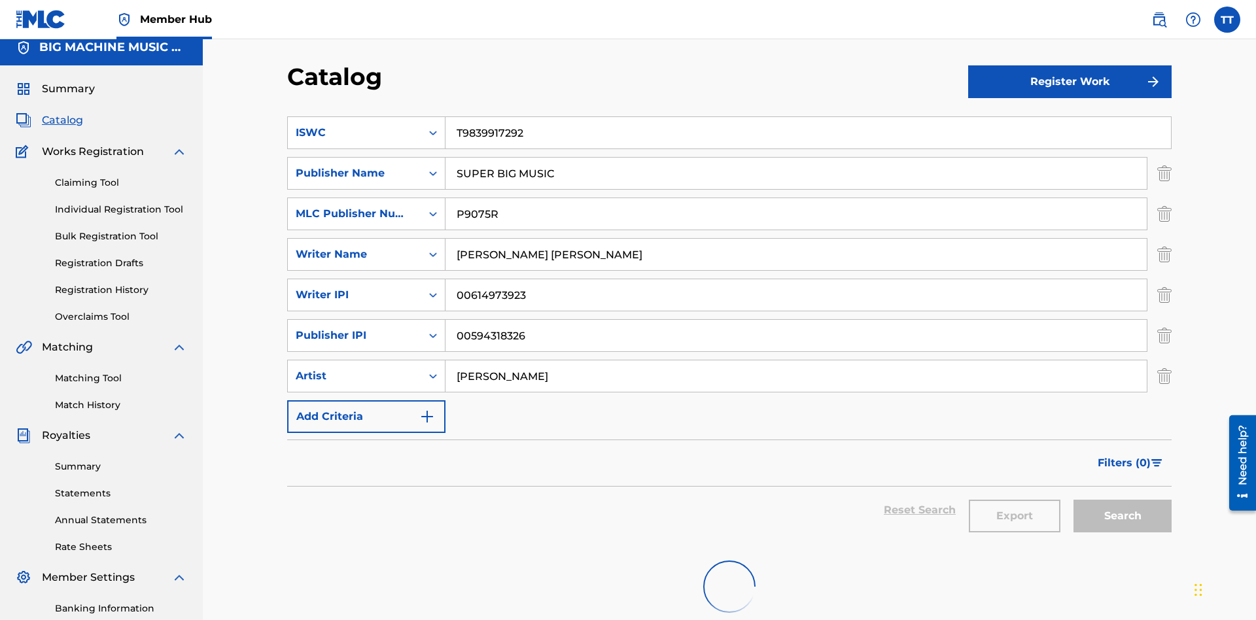
scroll to position [191, 0]
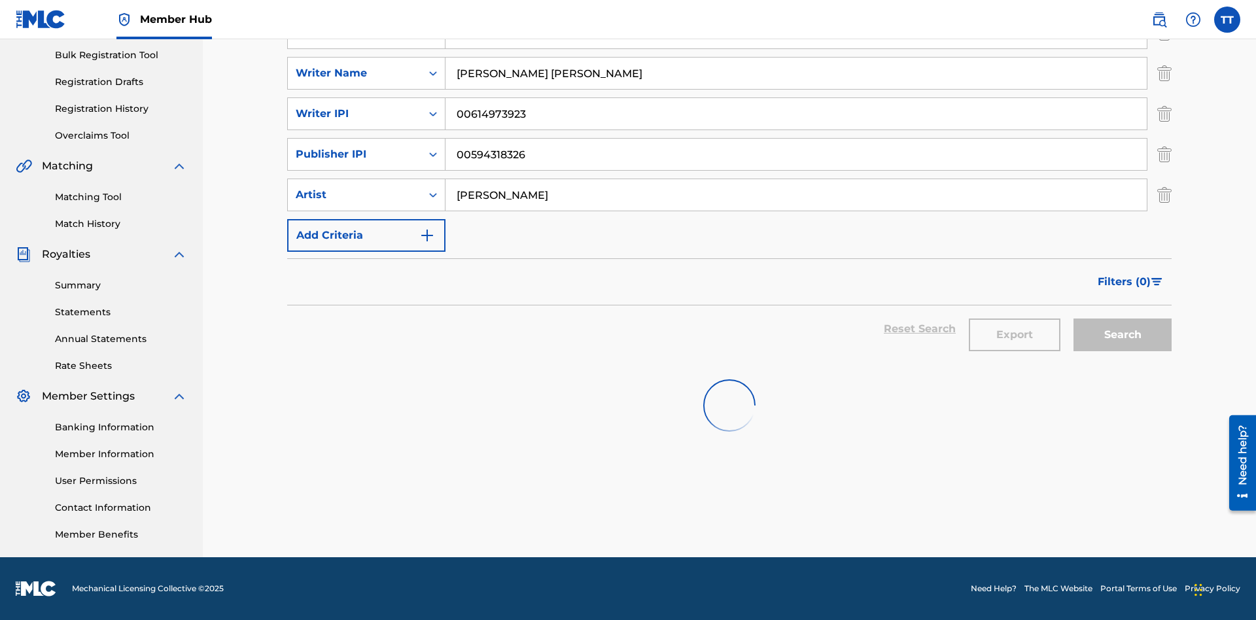
click at [1014, 335] on button "Export" at bounding box center [1015, 335] width 92 height 33
